Goal: Task Accomplishment & Management: Use online tool/utility

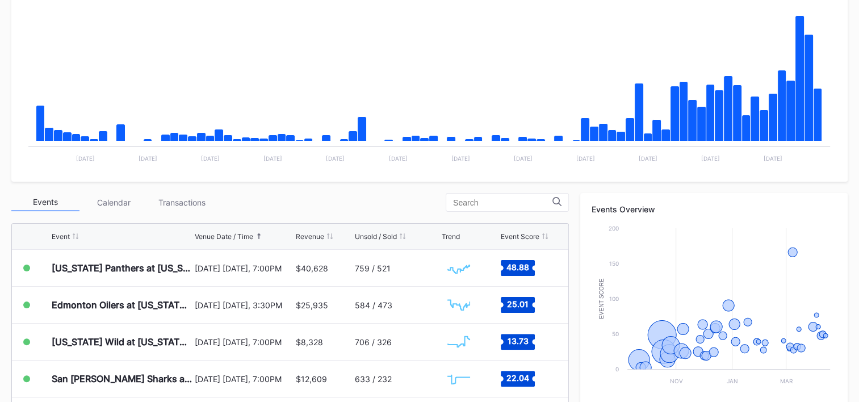
scroll to position [227, 0]
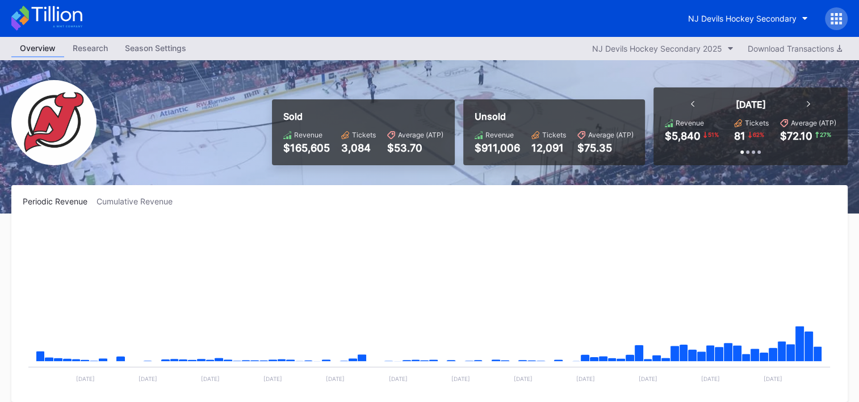
scroll to position [111, 0]
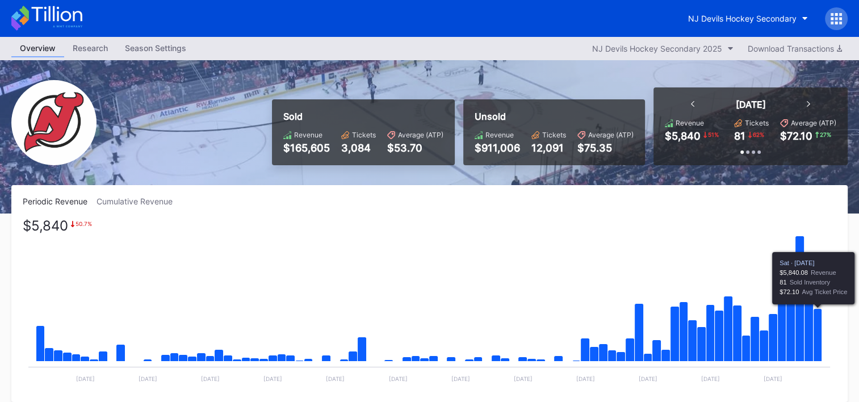
click at [820, 324] on icon "Chart title" at bounding box center [818, 335] width 9 height 53
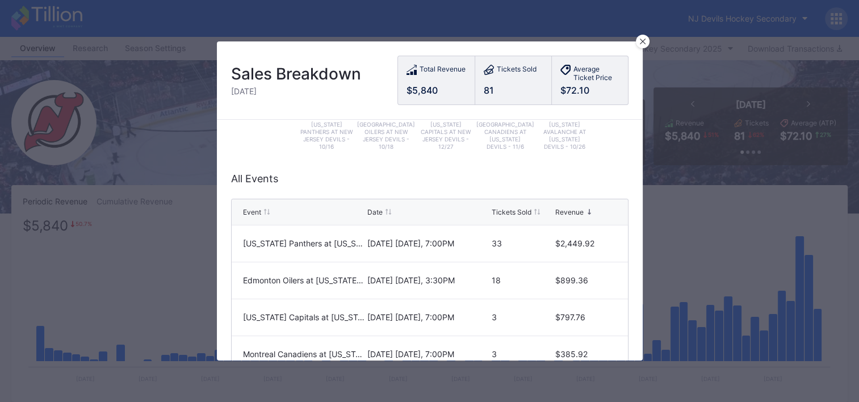
scroll to position [225, 0]
click at [644, 44] on icon at bounding box center [642, 42] width 6 height 6
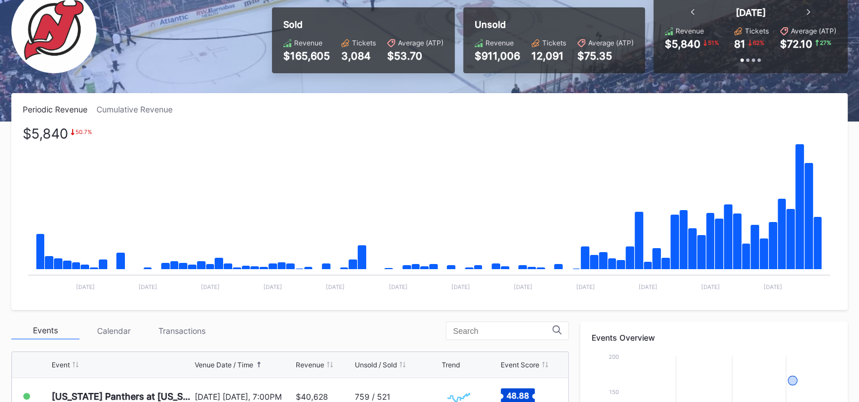
scroll to position [170, 0]
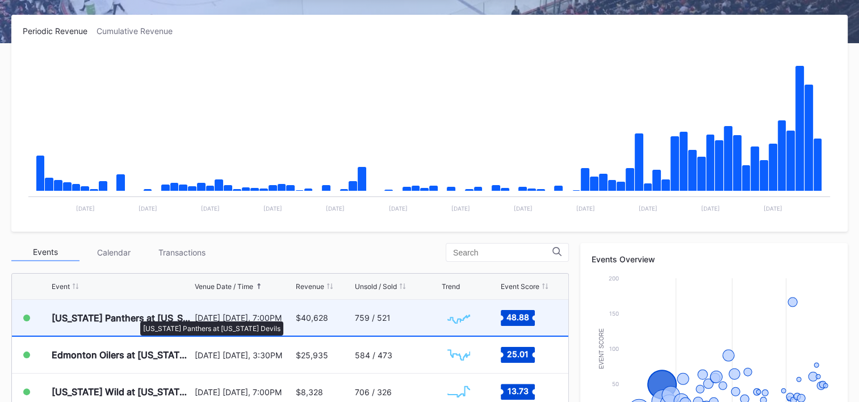
click at [134, 316] on div "[US_STATE] Panthers at [US_STATE] Devils" at bounding box center [122, 317] width 140 height 11
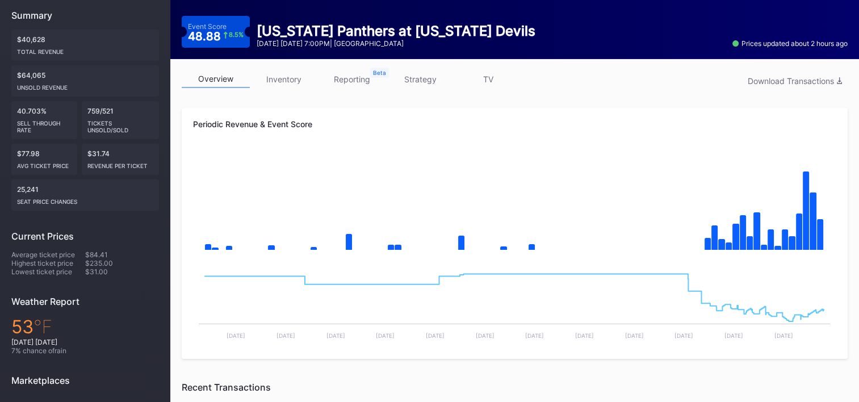
scroll to position [160, 0]
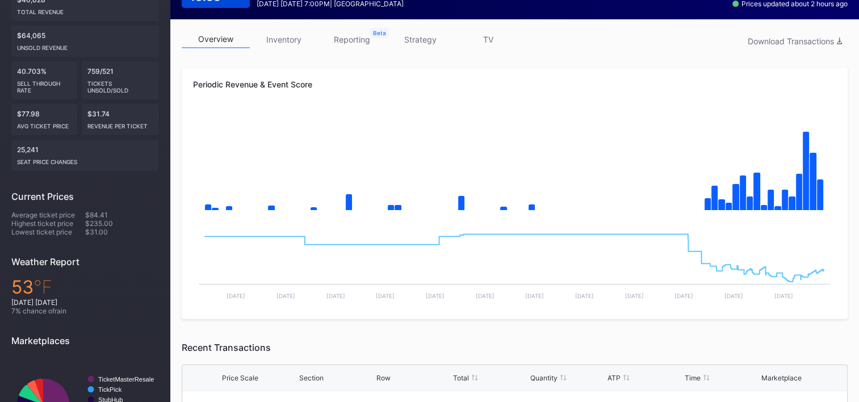
click at [294, 37] on link "inventory" at bounding box center [284, 40] width 68 height 18
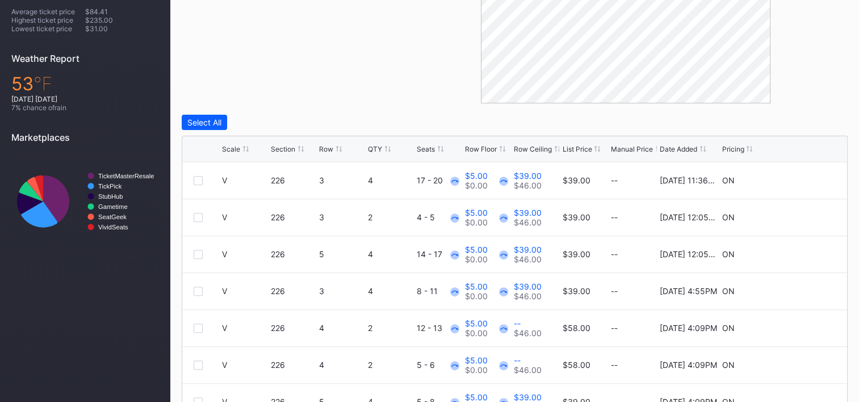
click at [328, 147] on div "Row" at bounding box center [326, 149] width 14 height 9
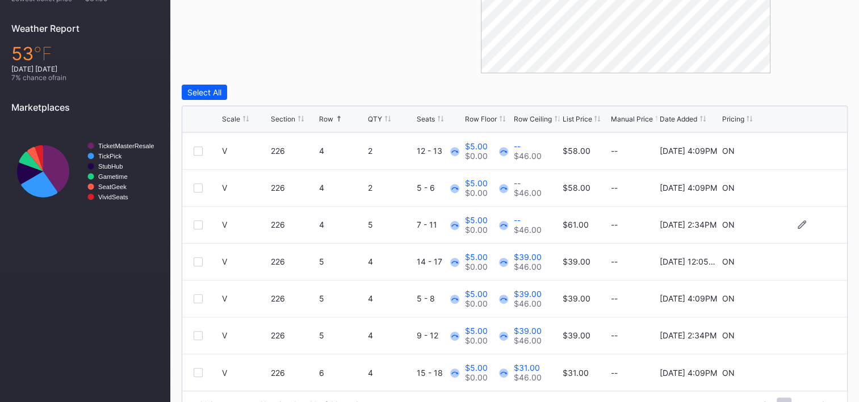
scroll to position [420, 0]
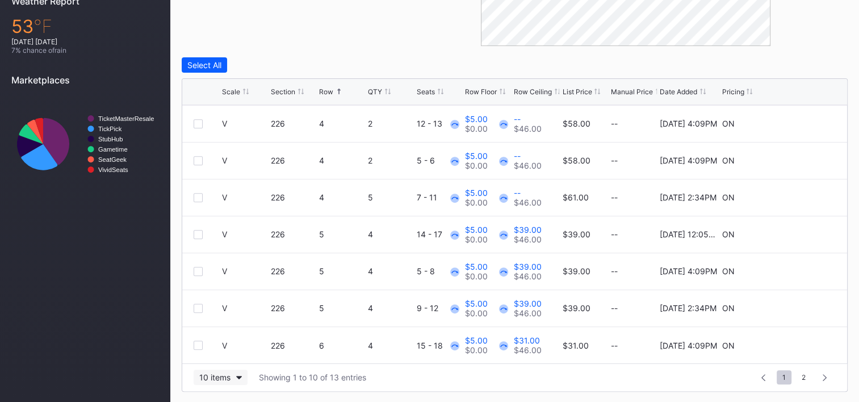
click at [215, 375] on div "10 items" at bounding box center [214, 377] width 31 height 10
click at [221, 357] on div "200 items" at bounding box center [221, 348] width 54 height 21
click at [328, 90] on div "Row" at bounding box center [326, 91] width 14 height 9
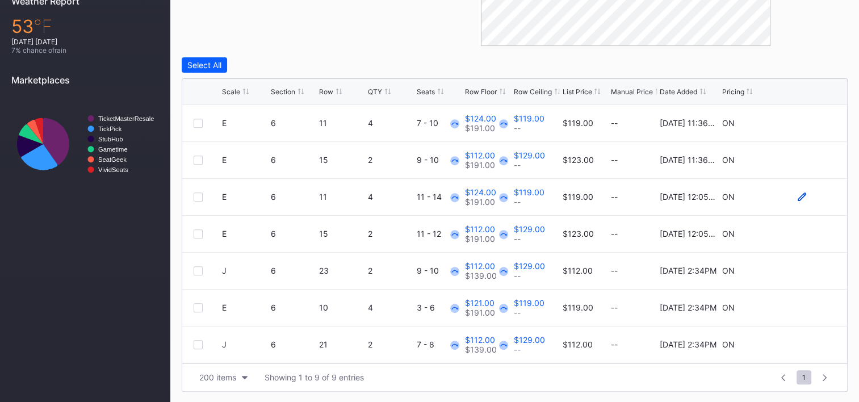
click at [798, 195] on icon at bounding box center [802, 196] width 9 height 9
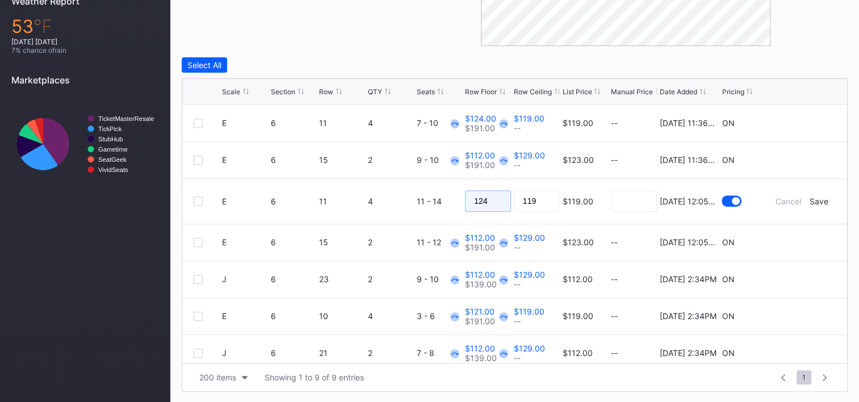
drag, startPoint x: 488, startPoint y: 198, endPoint x: 481, endPoint y: 199, distance: 6.8
click at [481, 199] on input "124" at bounding box center [488, 201] width 46 height 22
type input "1"
click at [543, 200] on input "119" at bounding box center [537, 201] width 46 height 22
type input "109"
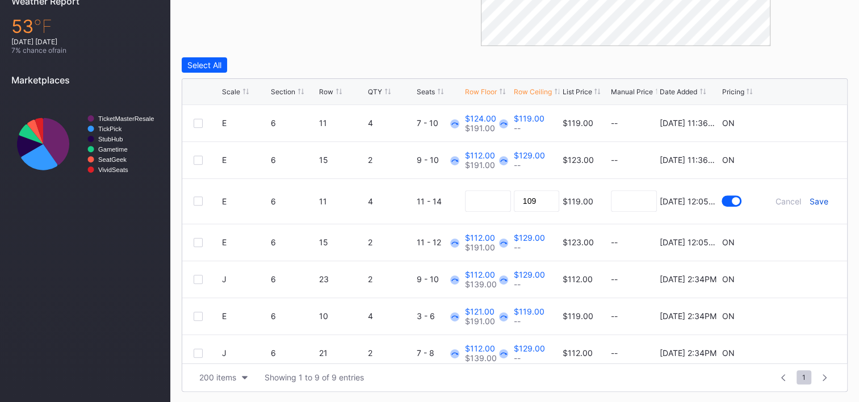
click at [811, 200] on div "Save" at bounding box center [819, 201] width 19 height 10
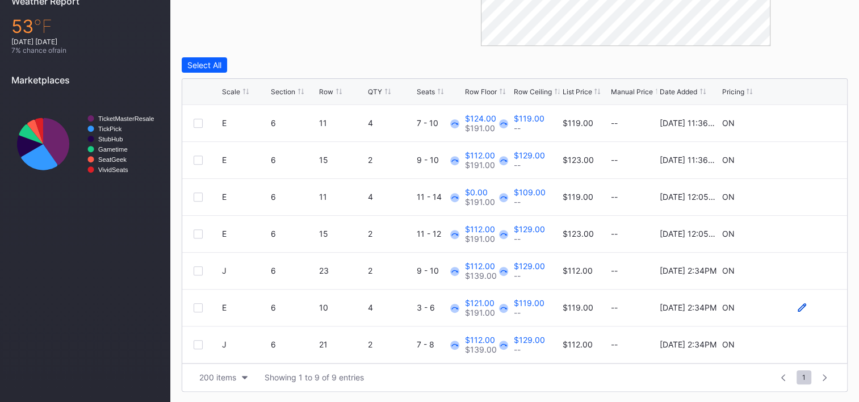
click at [798, 307] on icon at bounding box center [802, 307] width 9 height 9
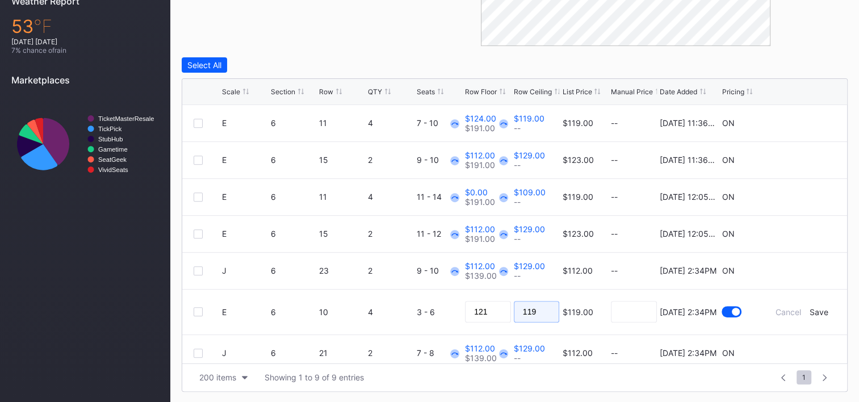
click at [538, 305] on input "119" at bounding box center [537, 312] width 46 height 22
type input "111"
click at [496, 311] on input "121" at bounding box center [488, 312] width 46 height 22
type input "1"
click at [813, 309] on div "Save" at bounding box center [819, 312] width 19 height 10
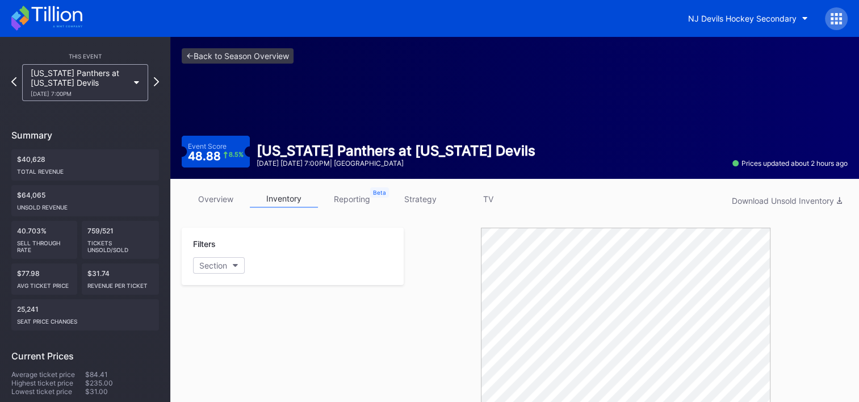
click at [77, 20] on icon at bounding box center [46, 18] width 71 height 25
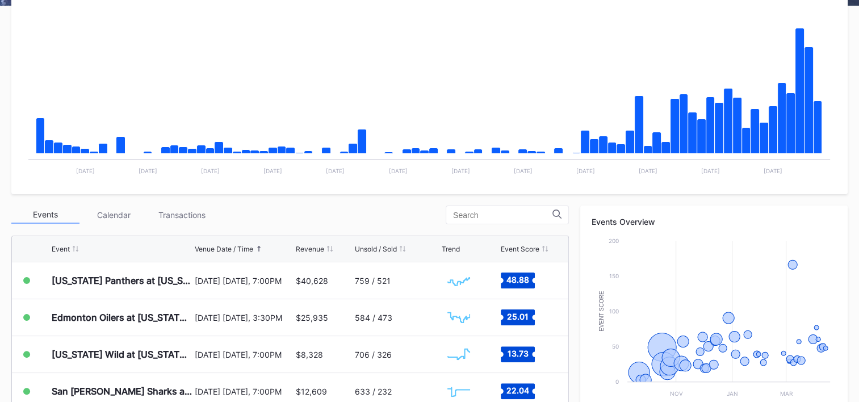
scroll to position [284, 0]
